Goal: Check status: Check status

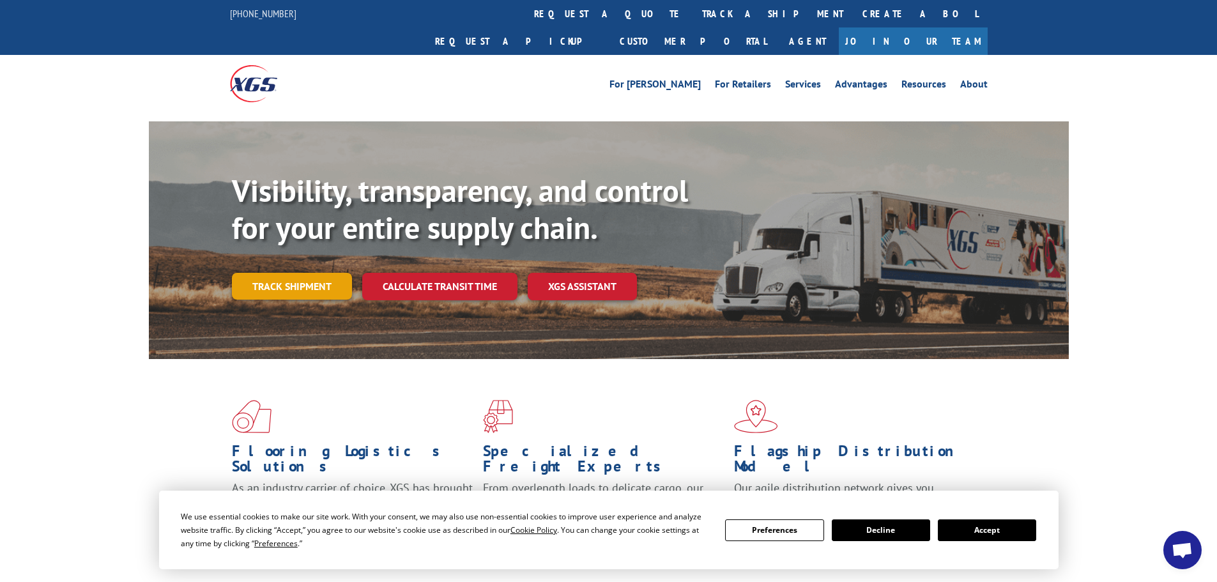
click at [277, 273] on link "Track shipment" at bounding box center [292, 286] width 120 height 27
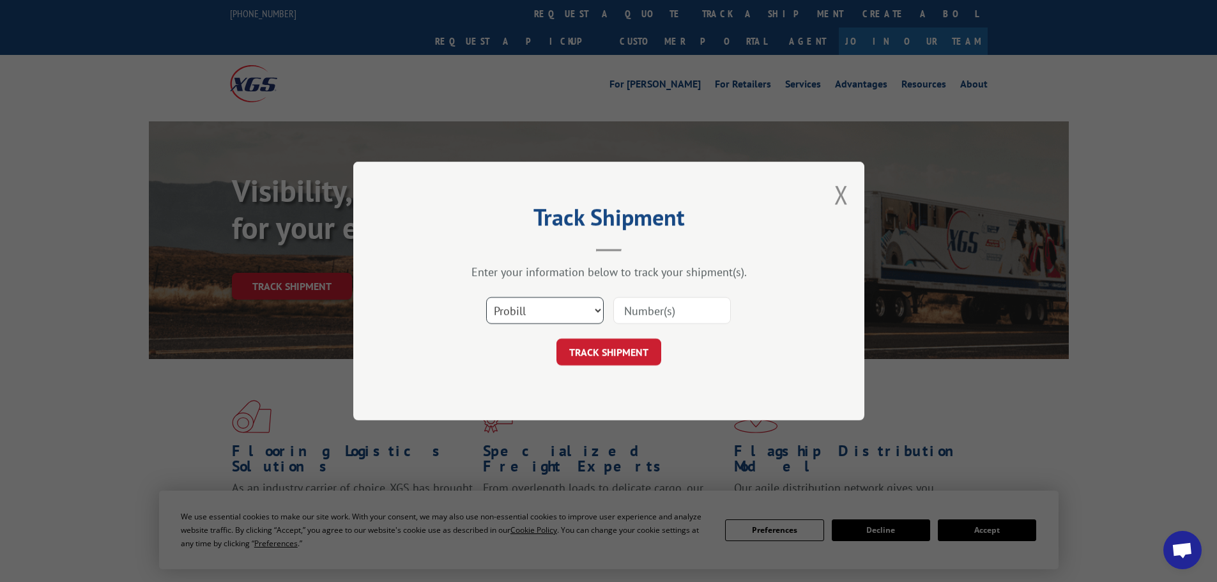
click at [534, 306] on select "Select category... Probill BOL PO" at bounding box center [545, 310] width 118 height 27
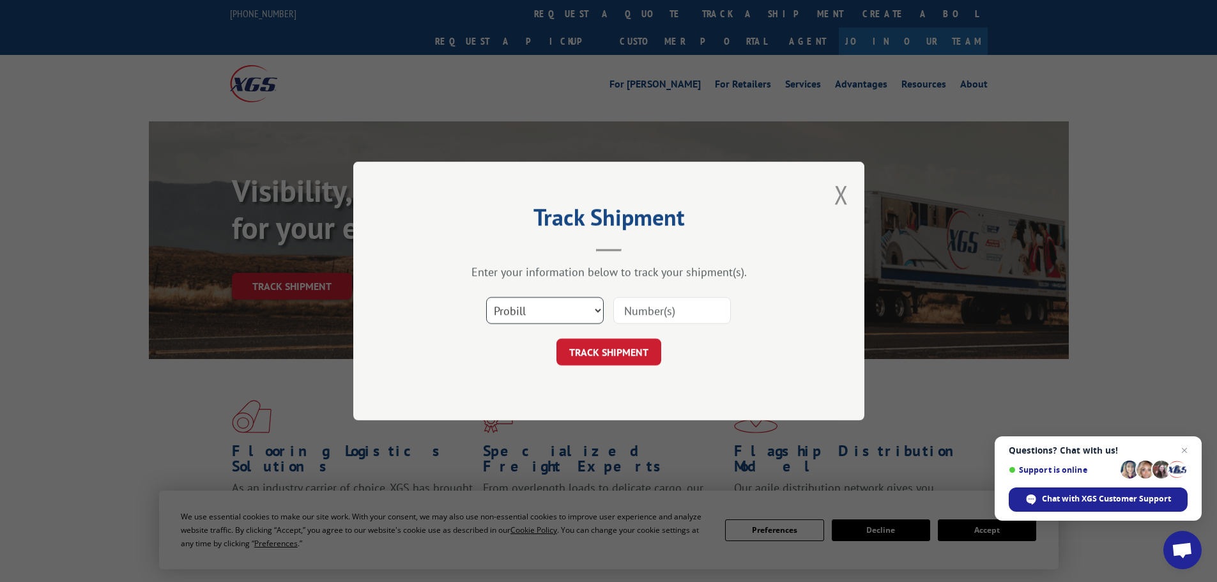
select select "bol"
click at [486, 297] on select "Select category... Probill BOL PO" at bounding box center [545, 310] width 118 height 27
click at [702, 317] on input at bounding box center [672, 310] width 118 height 27
paste input "471161"
type input "471161"
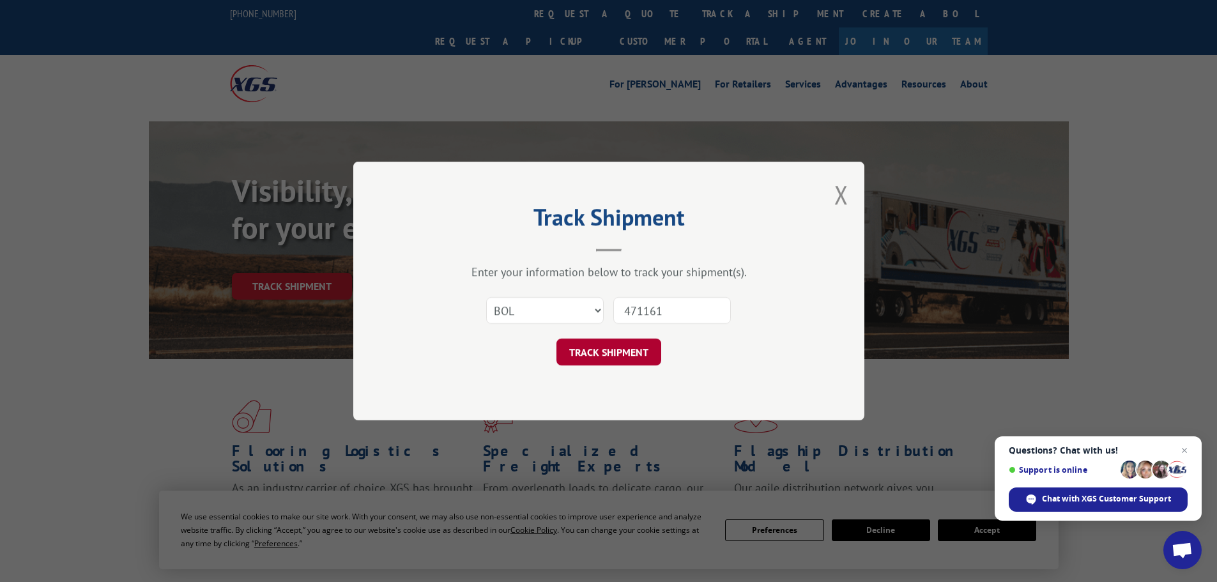
click at [592, 358] on button "TRACK SHIPMENT" at bounding box center [609, 352] width 105 height 27
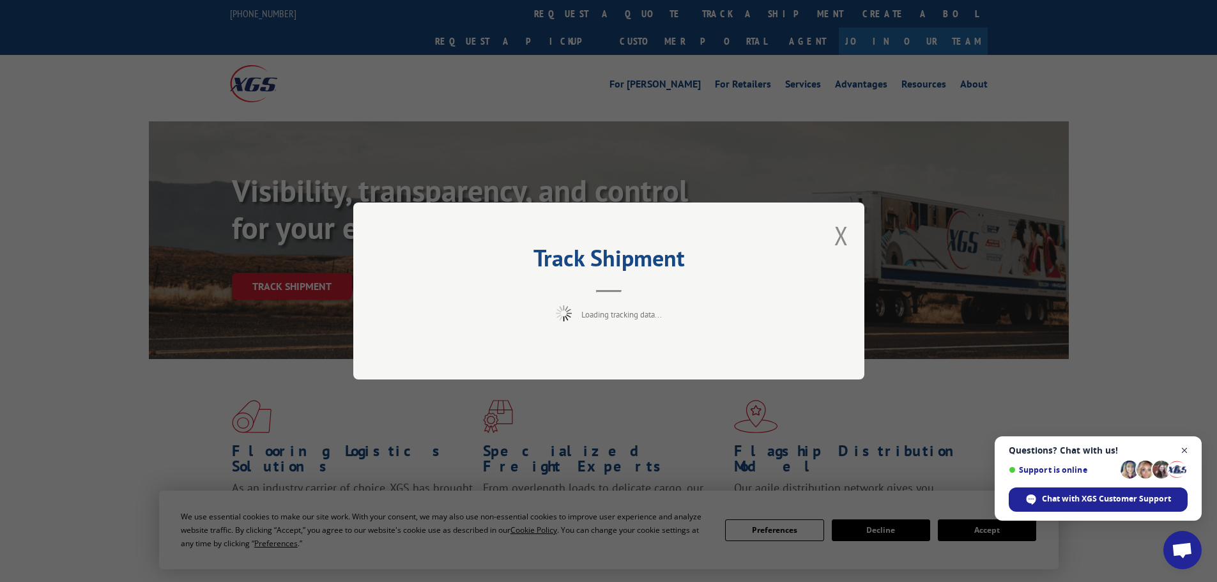
click at [1182, 448] on span "Close chat" at bounding box center [1185, 451] width 16 height 16
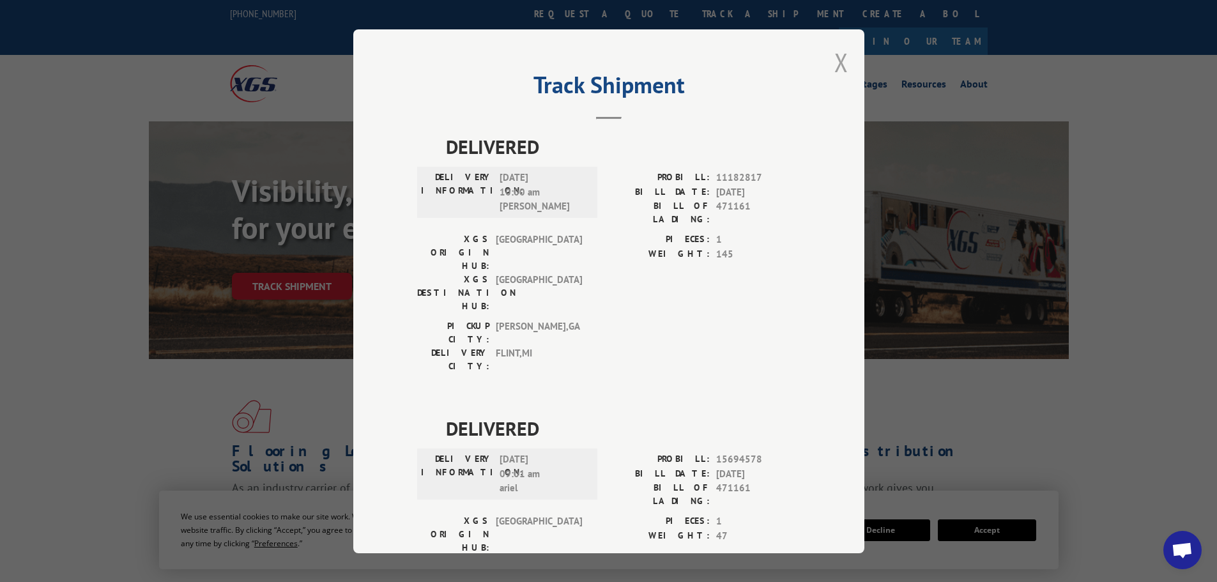
click at [837, 64] on button "Close modal" at bounding box center [841, 62] width 14 height 34
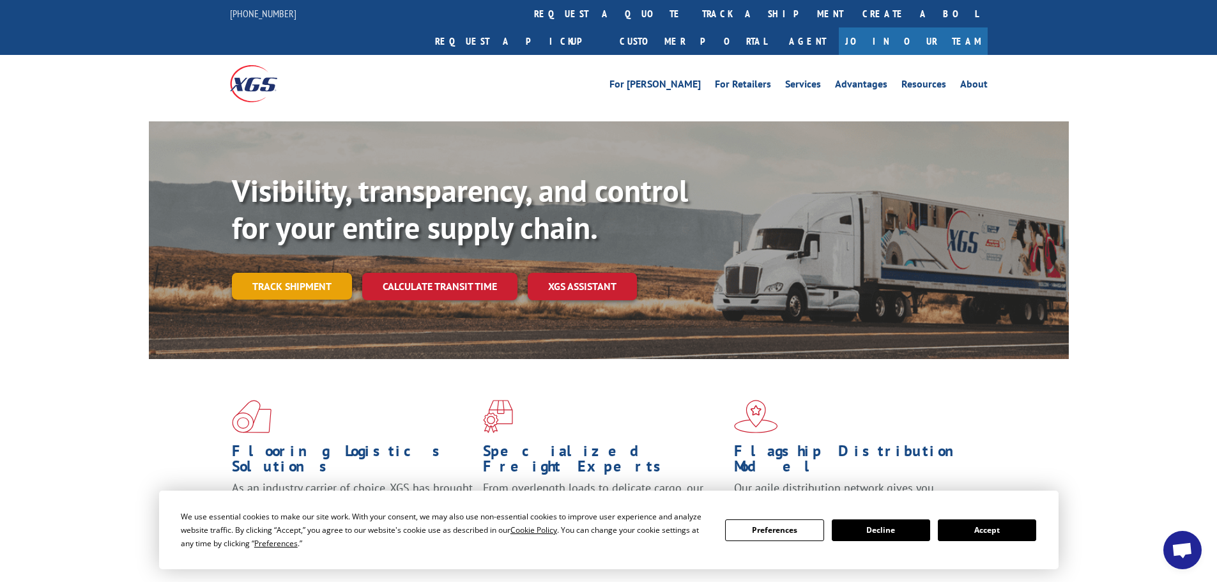
click at [290, 273] on link "Track shipment" at bounding box center [292, 286] width 120 height 27
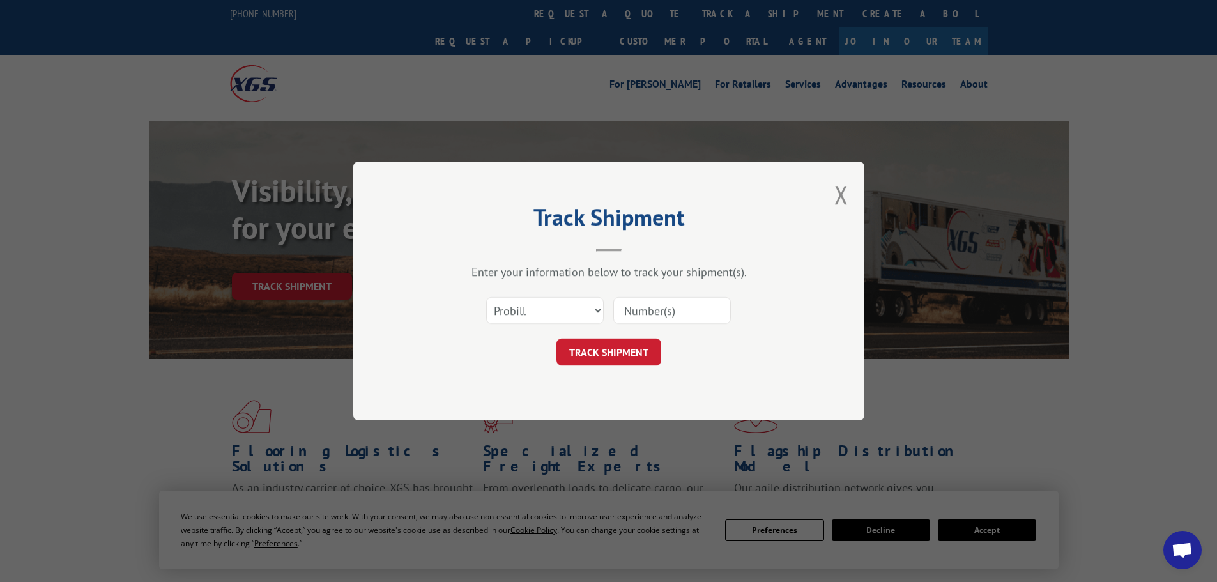
click at [660, 319] on input at bounding box center [672, 310] width 118 height 27
paste input "018783250929"
type input "018783250929"
click at [615, 348] on button "TRACK SHIPMENT" at bounding box center [609, 352] width 105 height 27
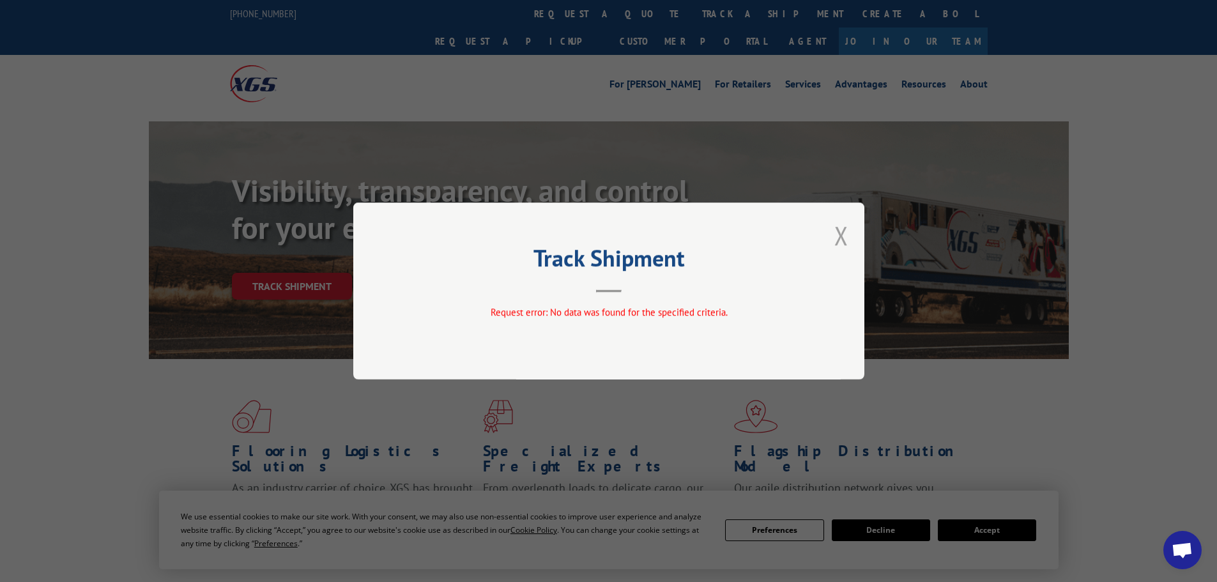
click at [843, 236] on button "Close modal" at bounding box center [841, 236] width 14 height 34
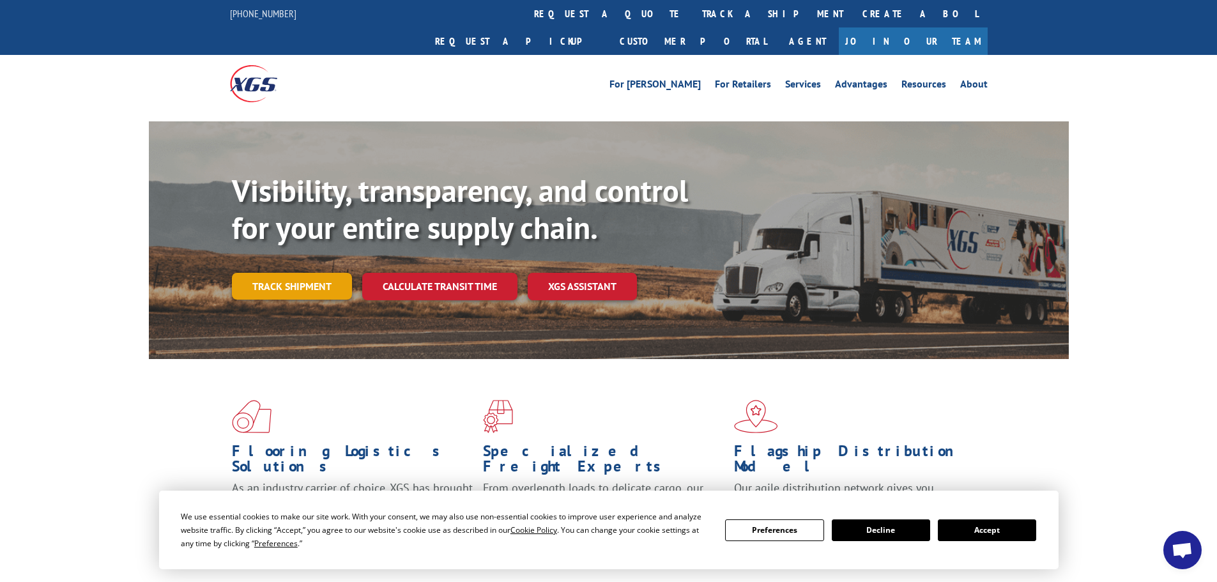
click at [293, 273] on link "Track shipment" at bounding box center [292, 286] width 120 height 27
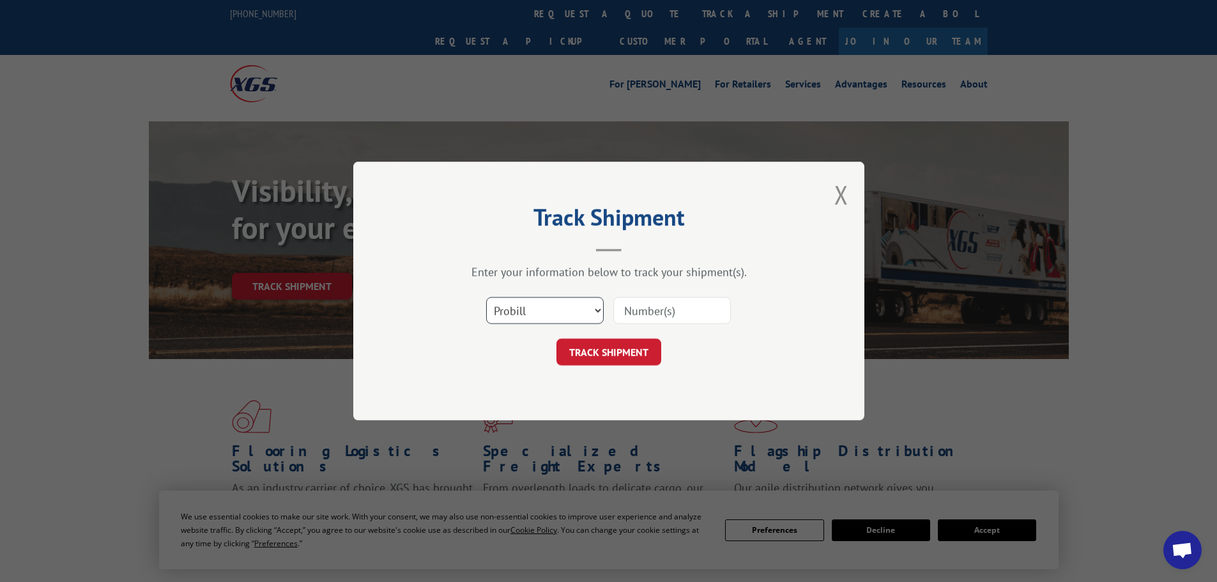
click at [541, 314] on select "Select category... Probill BOL PO" at bounding box center [545, 310] width 118 height 27
select select "bol"
click at [486, 297] on select "Select category... Probill BOL PO" at bounding box center [545, 310] width 118 height 27
click at [664, 312] on input at bounding box center [672, 310] width 118 height 27
paste input "471161"
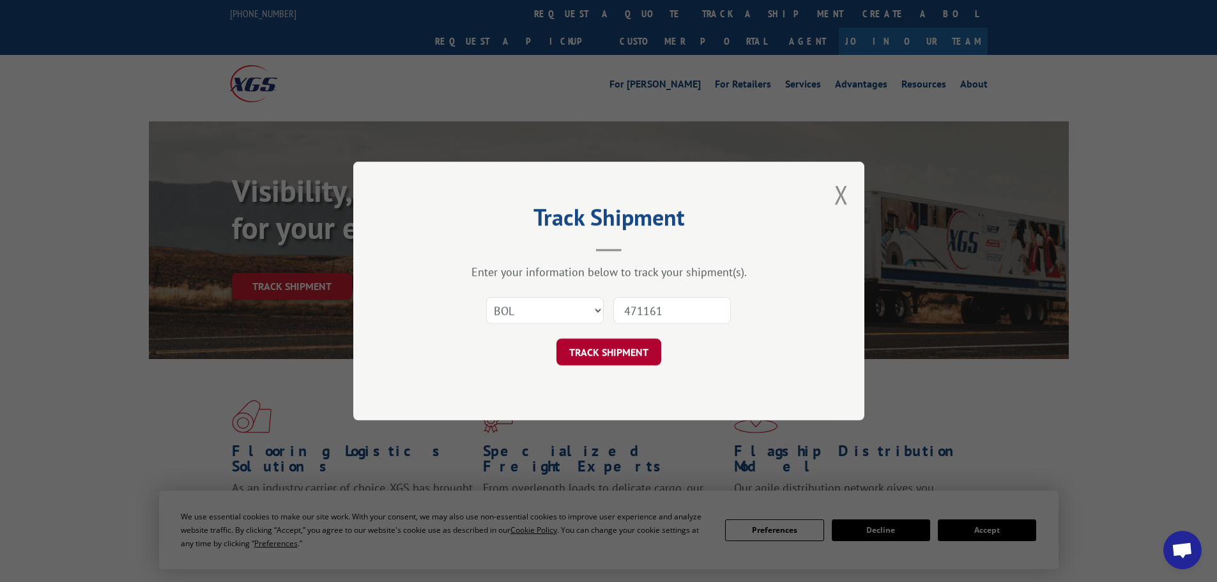
type input "471161"
click at [630, 351] on button "TRACK SHIPMENT" at bounding box center [609, 352] width 105 height 27
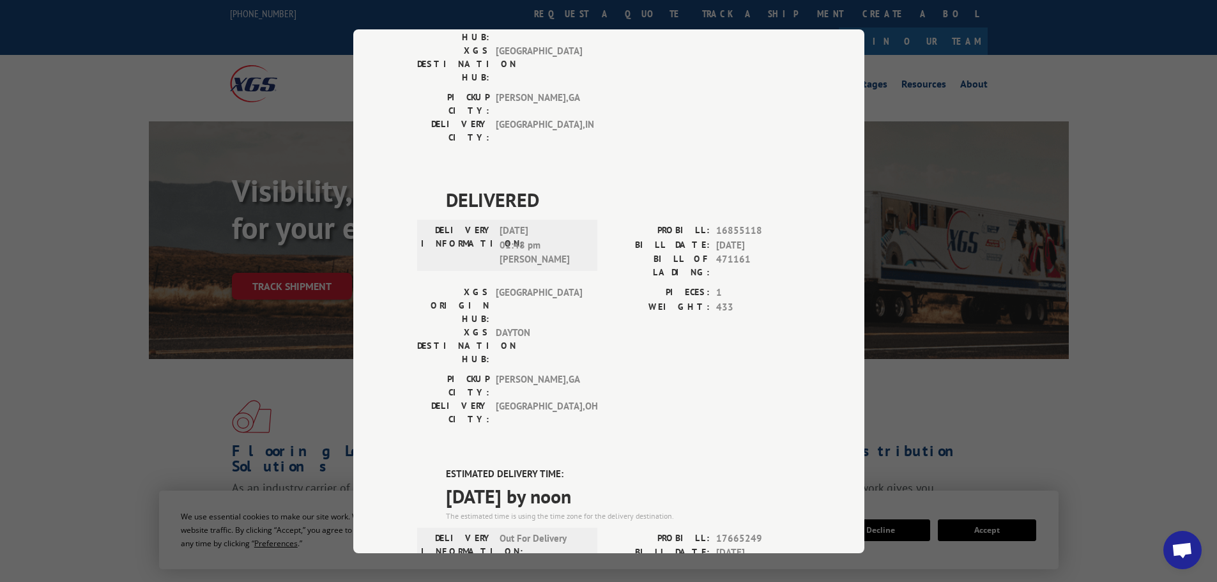
scroll to position [511, 0]
drag, startPoint x: 437, startPoint y: 255, endPoint x: 621, endPoint y: 277, distance: 185.3
copy div "ESTIMATED DELIVERY TIME: [DATE] by noon"
